Goal: Information Seeking & Learning: Understand process/instructions

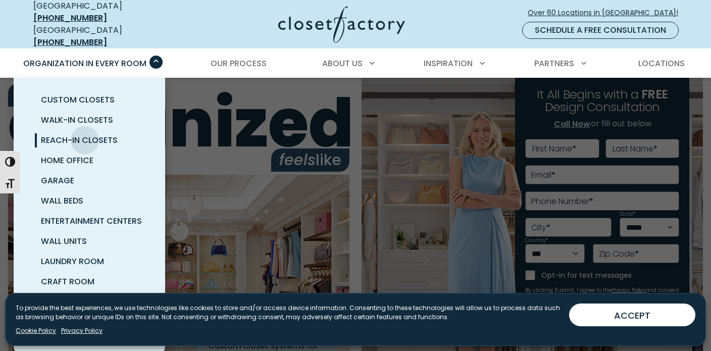
click at [85, 134] on span "Reach-In Closets" at bounding box center [79, 140] width 77 height 12
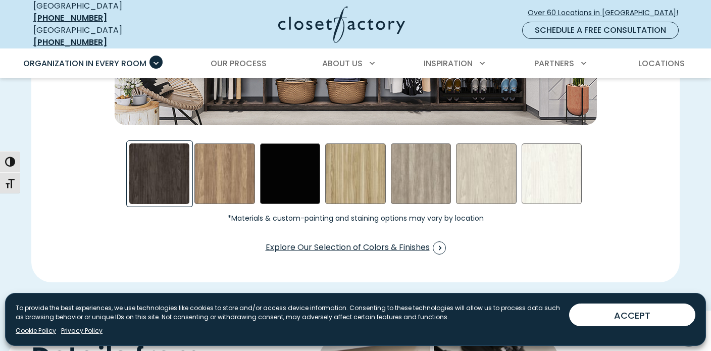
scroll to position [1617, 0]
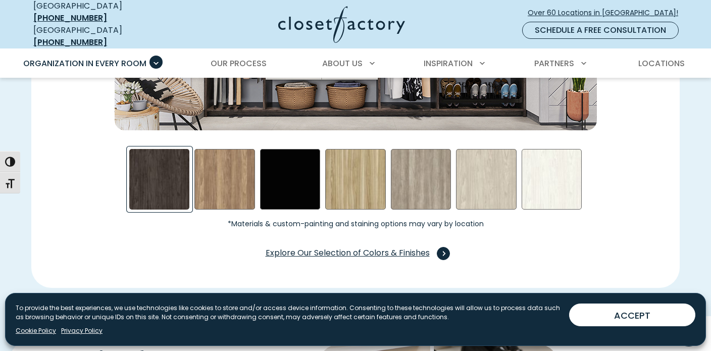
click at [383, 248] on span "Explore Our Selection of Colors & Finishes" at bounding box center [355, 253] width 180 height 13
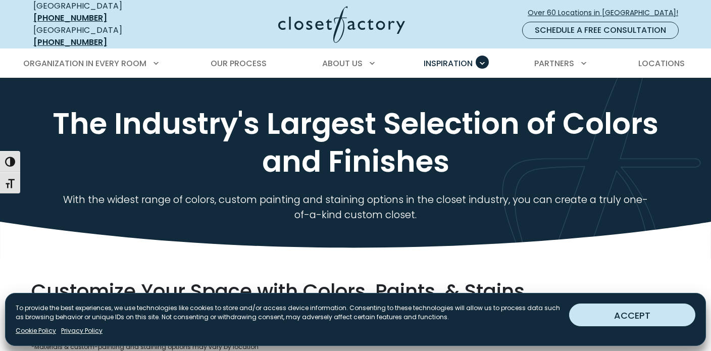
click at [594, 320] on button "ACCEPT" at bounding box center [632, 314] width 126 height 23
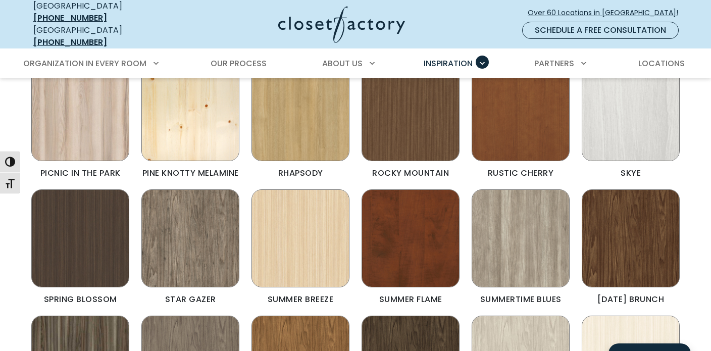
scroll to position [717, 0]
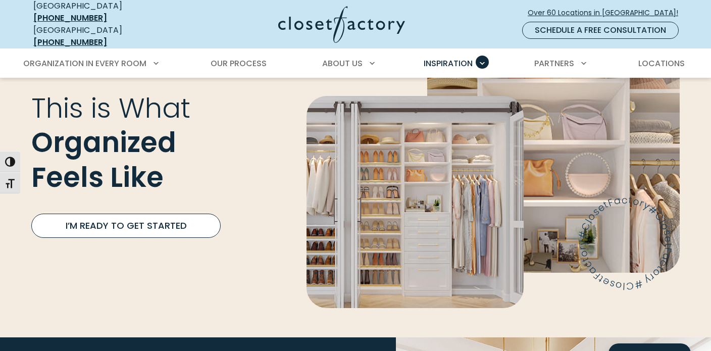
click at [193, 213] on link "I’m Ready to Get Started" at bounding box center [125, 225] width 189 height 24
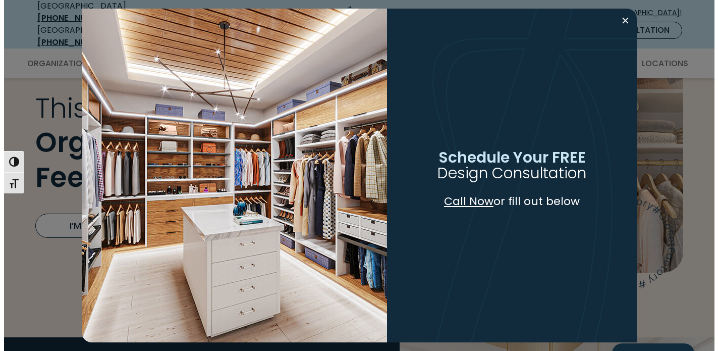
scroll to position [2755, 0]
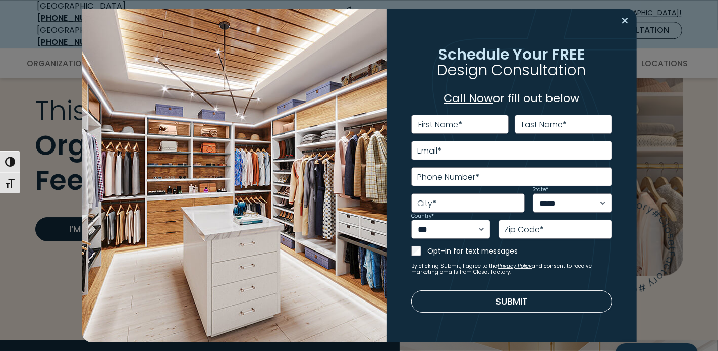
click at [621, 20] on button "Close modal" at bounding box center [625, 21] width 15 height 16
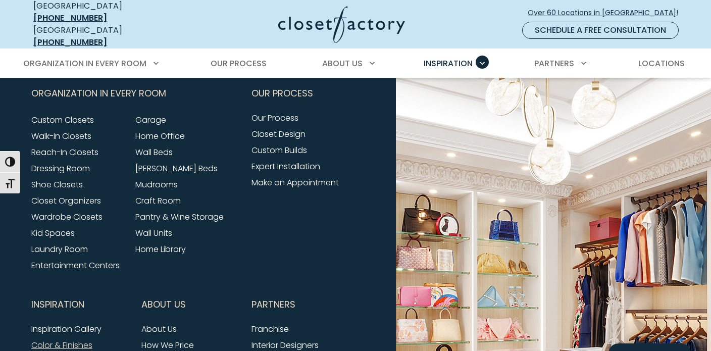
scroll to position [3054, 0]
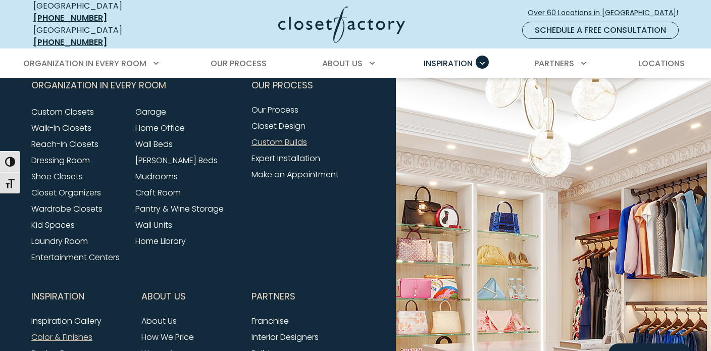
click at [295, 136] on link "Custom Builds" at bounding box center [279, 142] width 56 height 12
